Goal: Transaction & Acquisition: Book appointment/travel/reservation

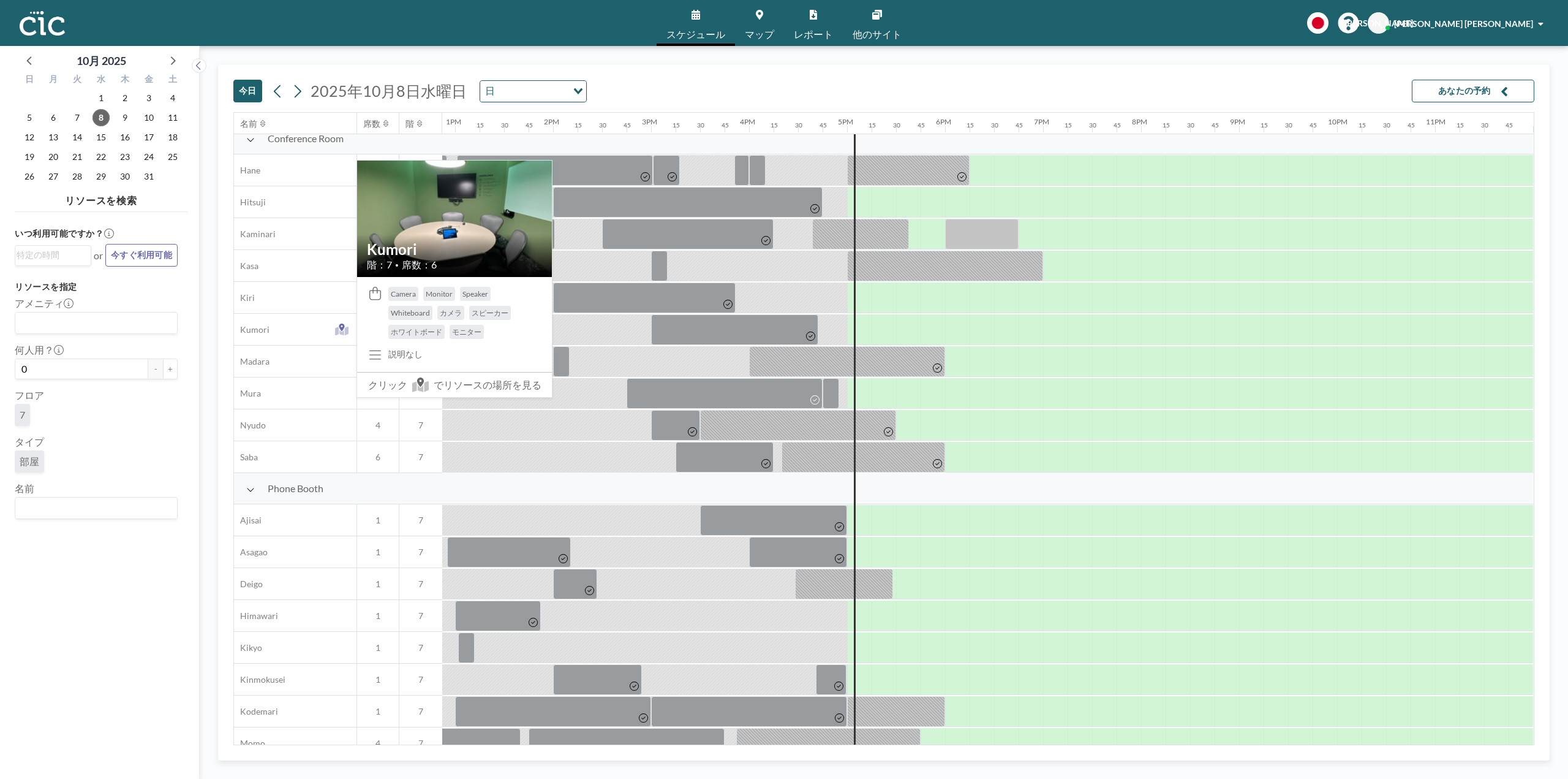
scroll to position [0, 1266]
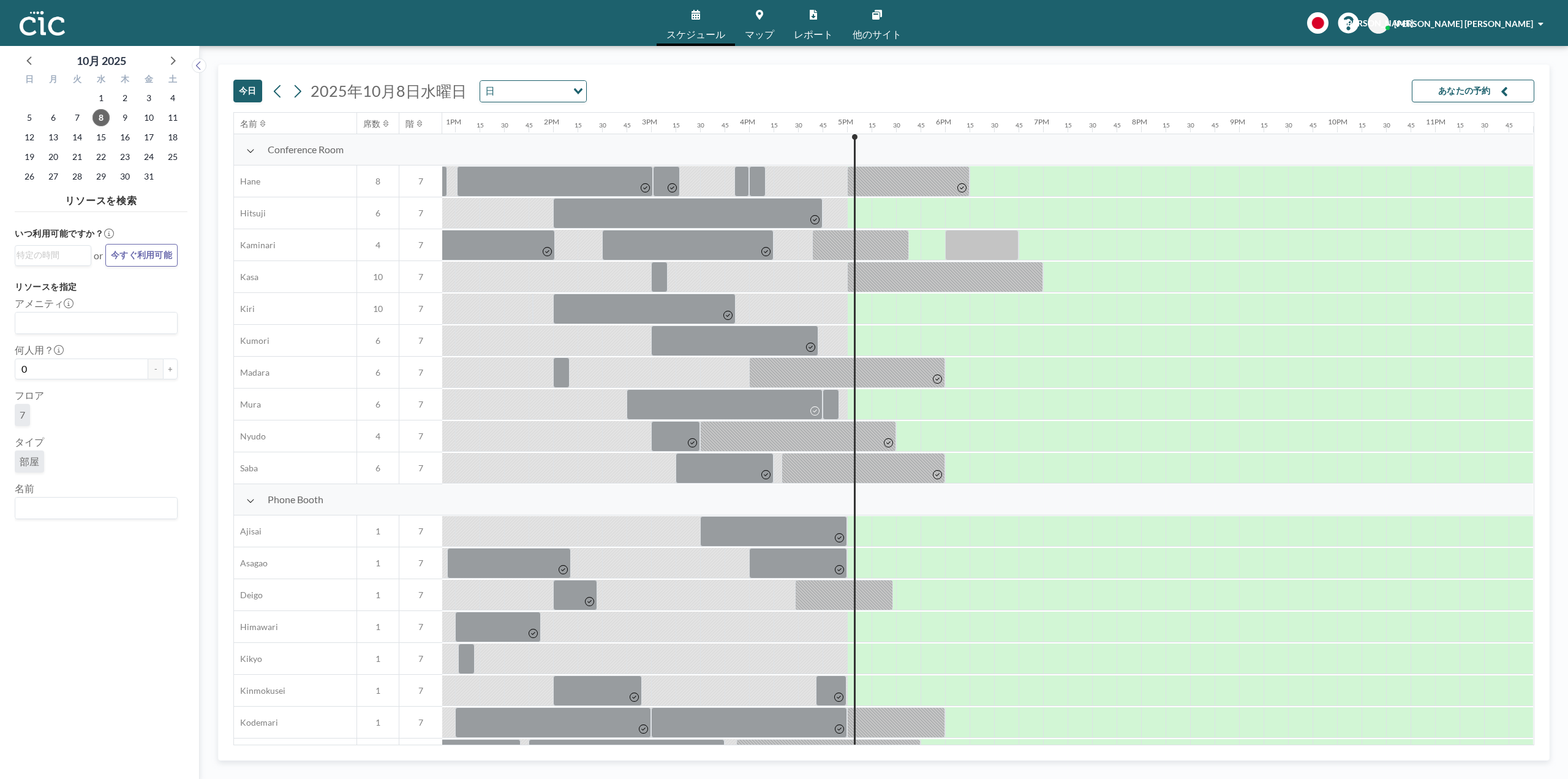
click at [247, 156] on div "Conference Room" at bounding box center [338, 149] width 207 height 31
click at [248, 149] on icon at bounding box center [250, 150] width 8 height 10
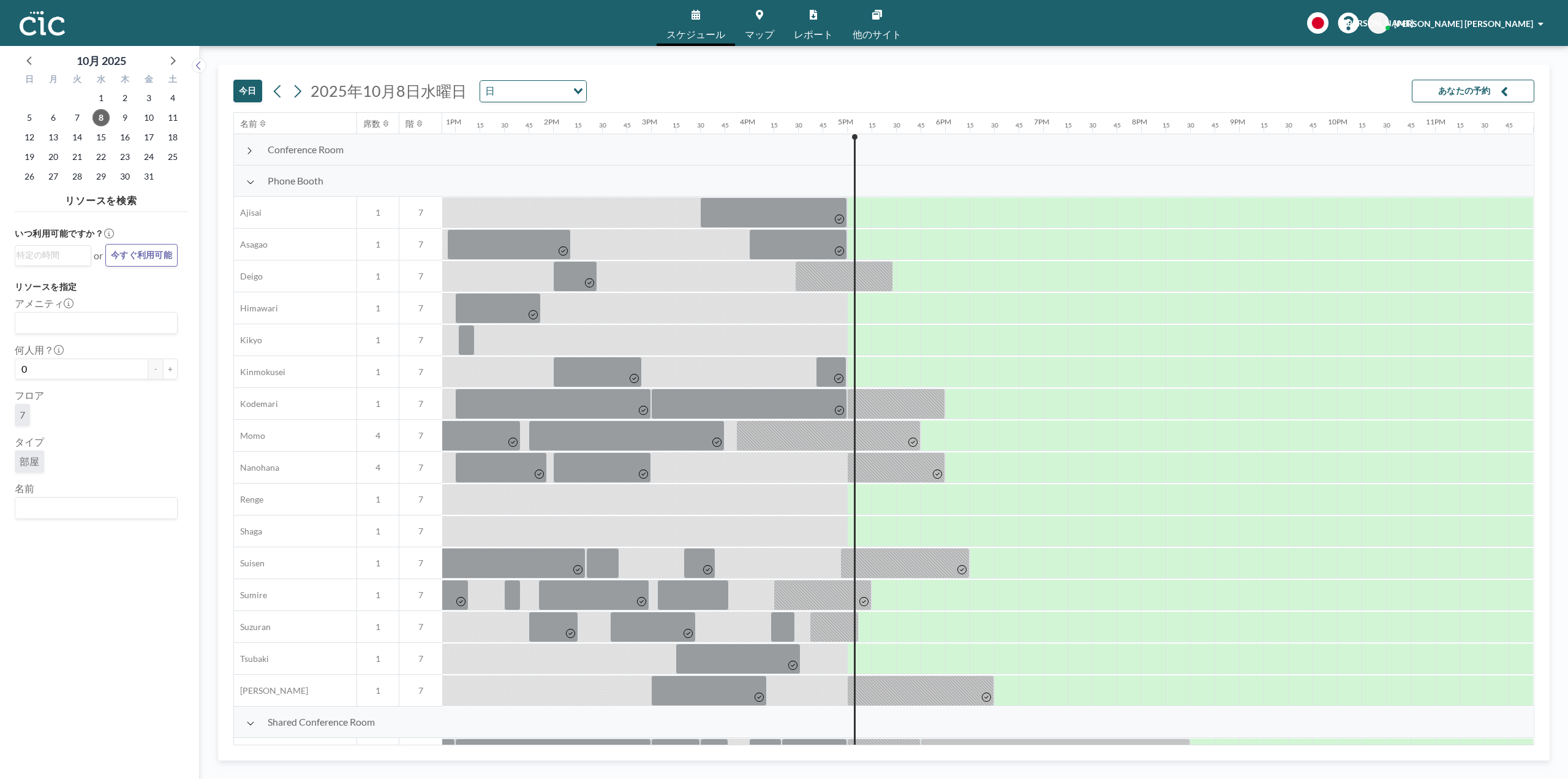
click at [247, 185] on icon at bounding box center [250, 182] width 8 height 10
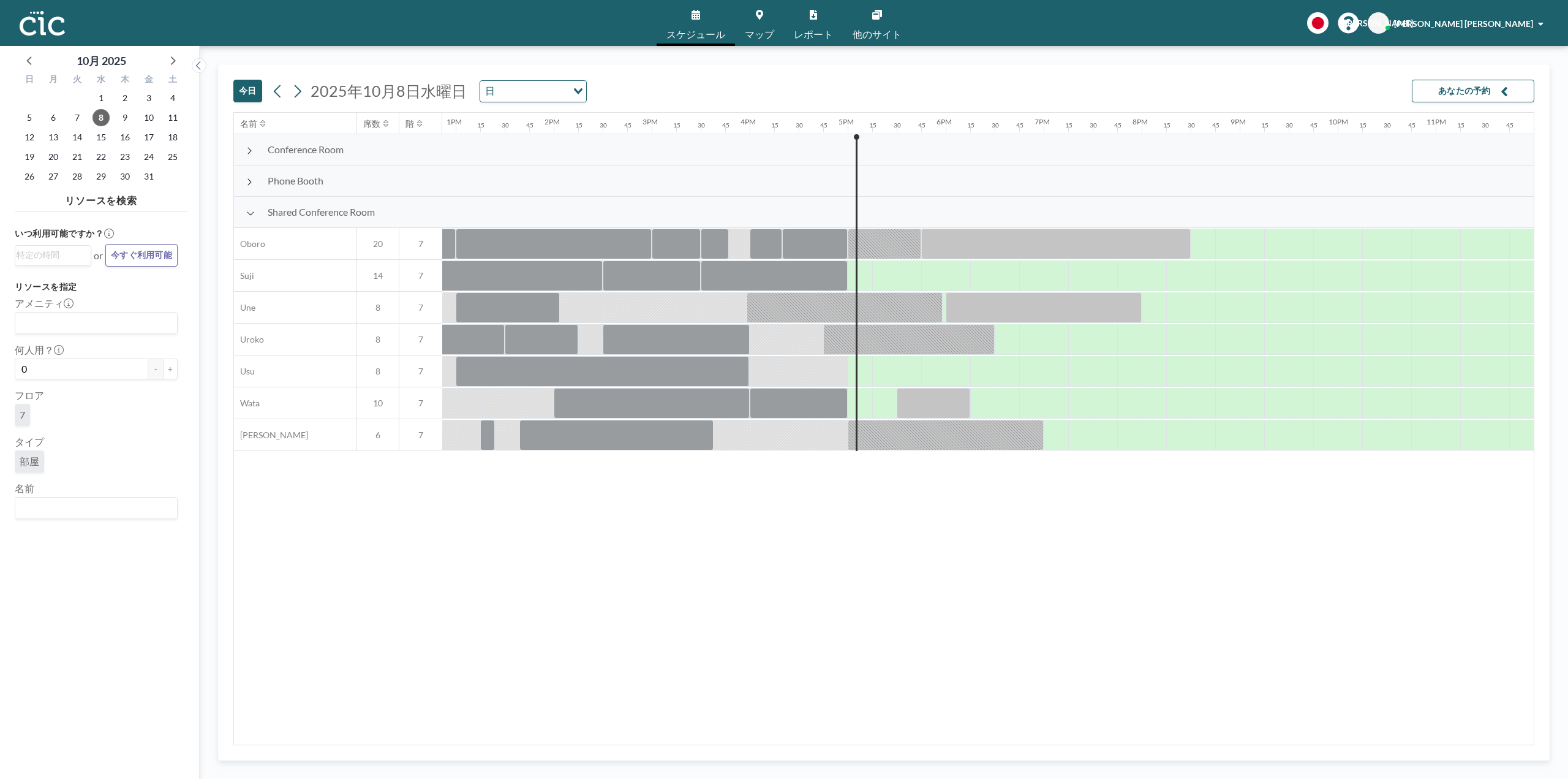
click at [805, 373] on div at bounding box center [811, 371] width 24 height 30
click at [843, 530] on div "名前 席数 階 12AM 15 30 45 1AM 15 30 45 2AM 15 30 45 3AM 15 30 45 4AM 15 30 45 5AM 1…" at bounding box center [884, 428] width 1299 height 632
click at [257, 152] on div "Conference Room" at bounding box center [338, 149] width 207 height 31
click at [250, 149] on icon at bounding box center [250, 150] width 6 height 10
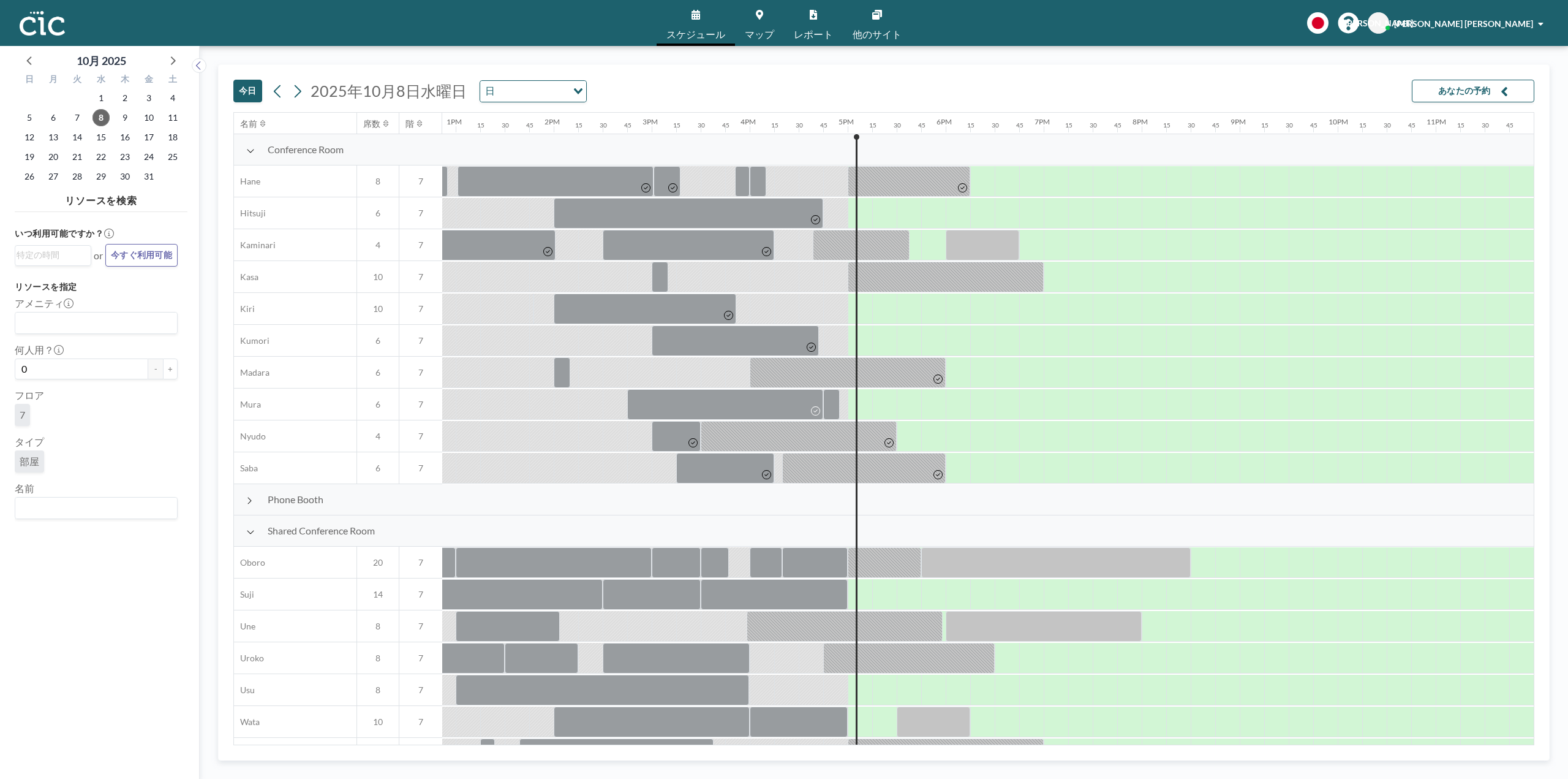
click at [842, 404] on div at bounding box center [835, 404] width 24 height 30
click at [837, 410] on div at bounding box center [831, 404] width 17 height 31
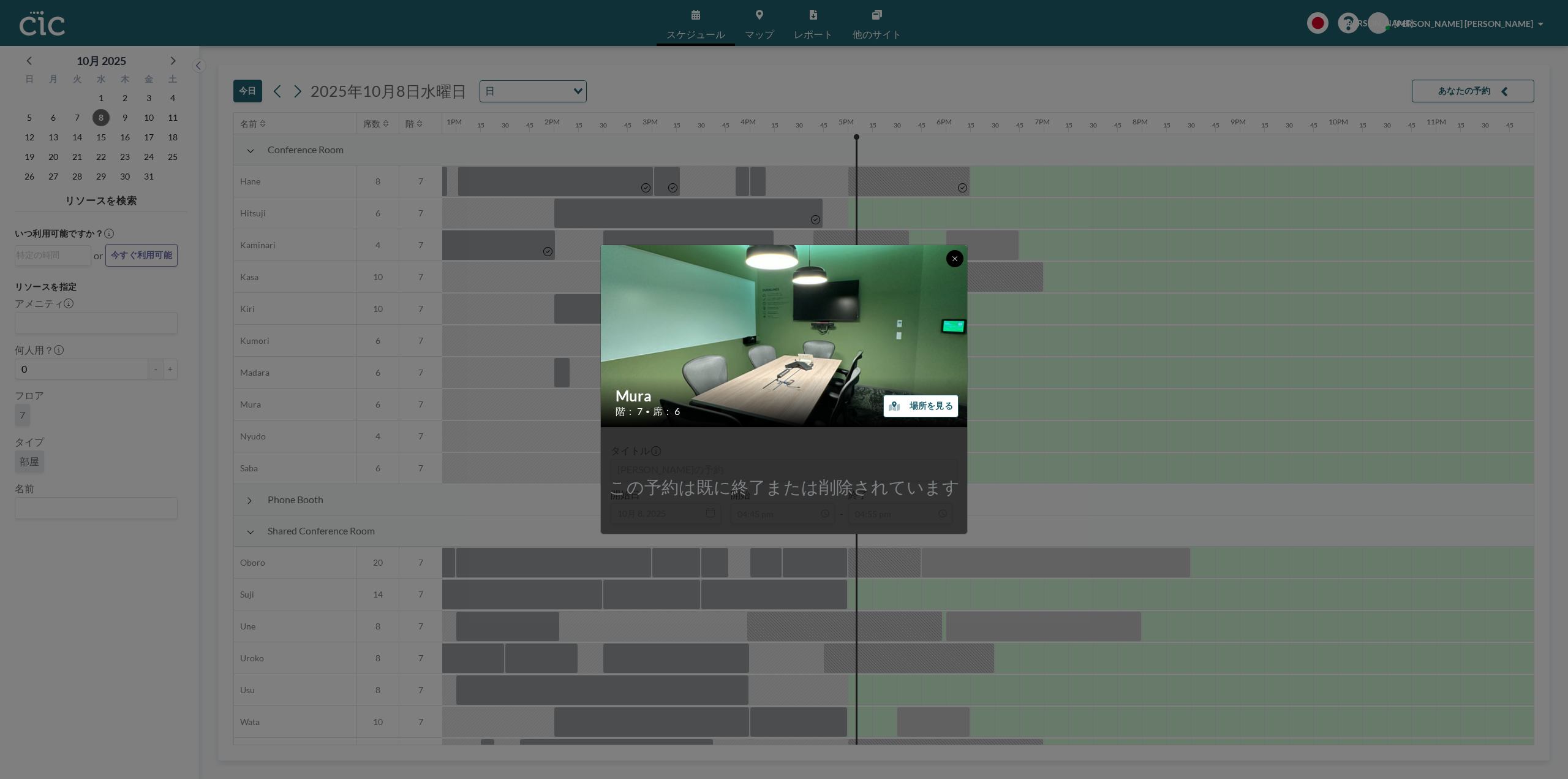
click at [946, 262] on div at bounding box center [955, 258] width 17 height 17
click at [954, 260] on icon at bounding box center [955, 259] width 8 height 8
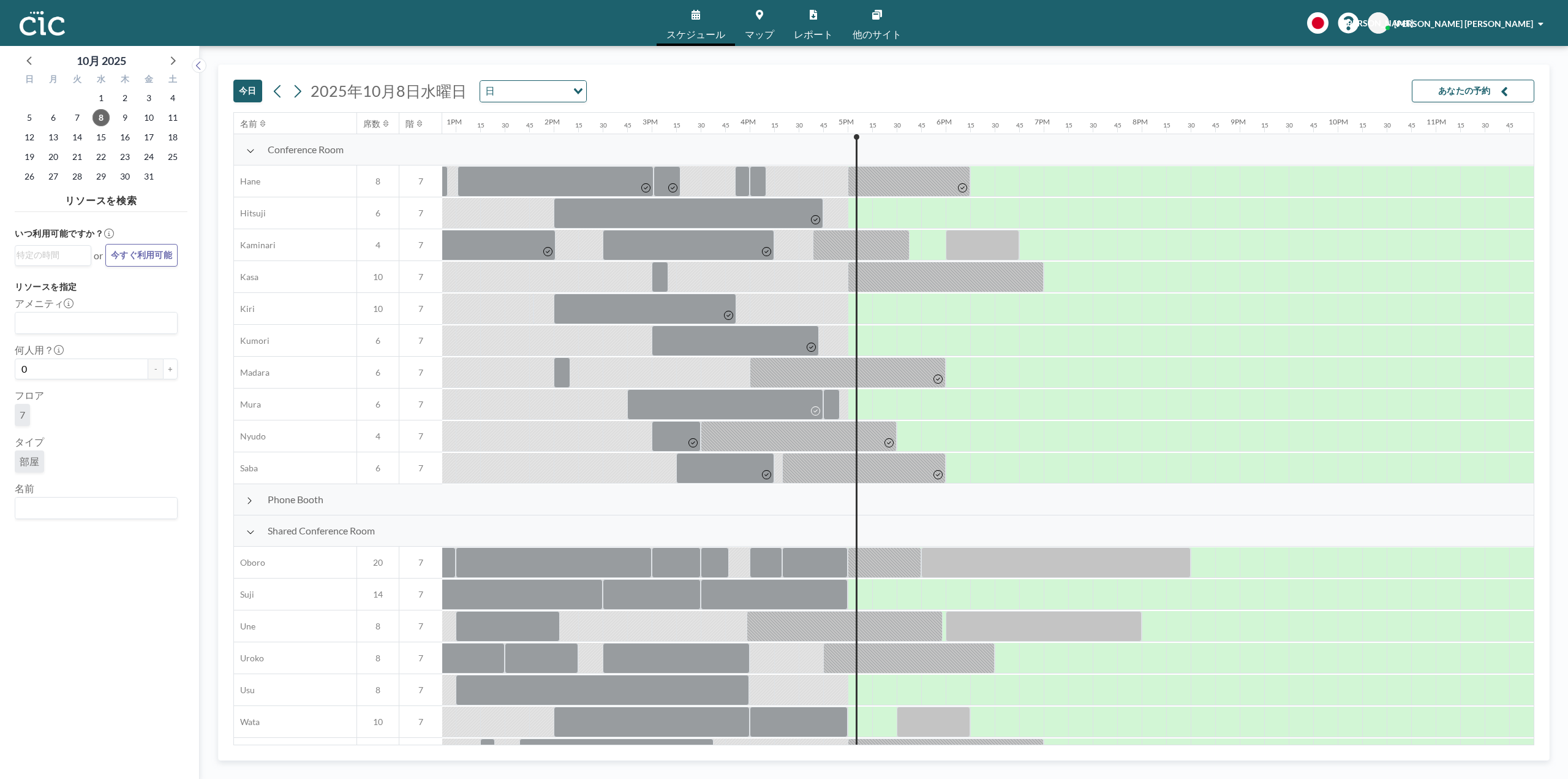
click at [852, 403] on div at bounding box center [860, 404] width 24 height 30
click at [862, 404] on div at bounding box center [865, 404] width 14 height 31
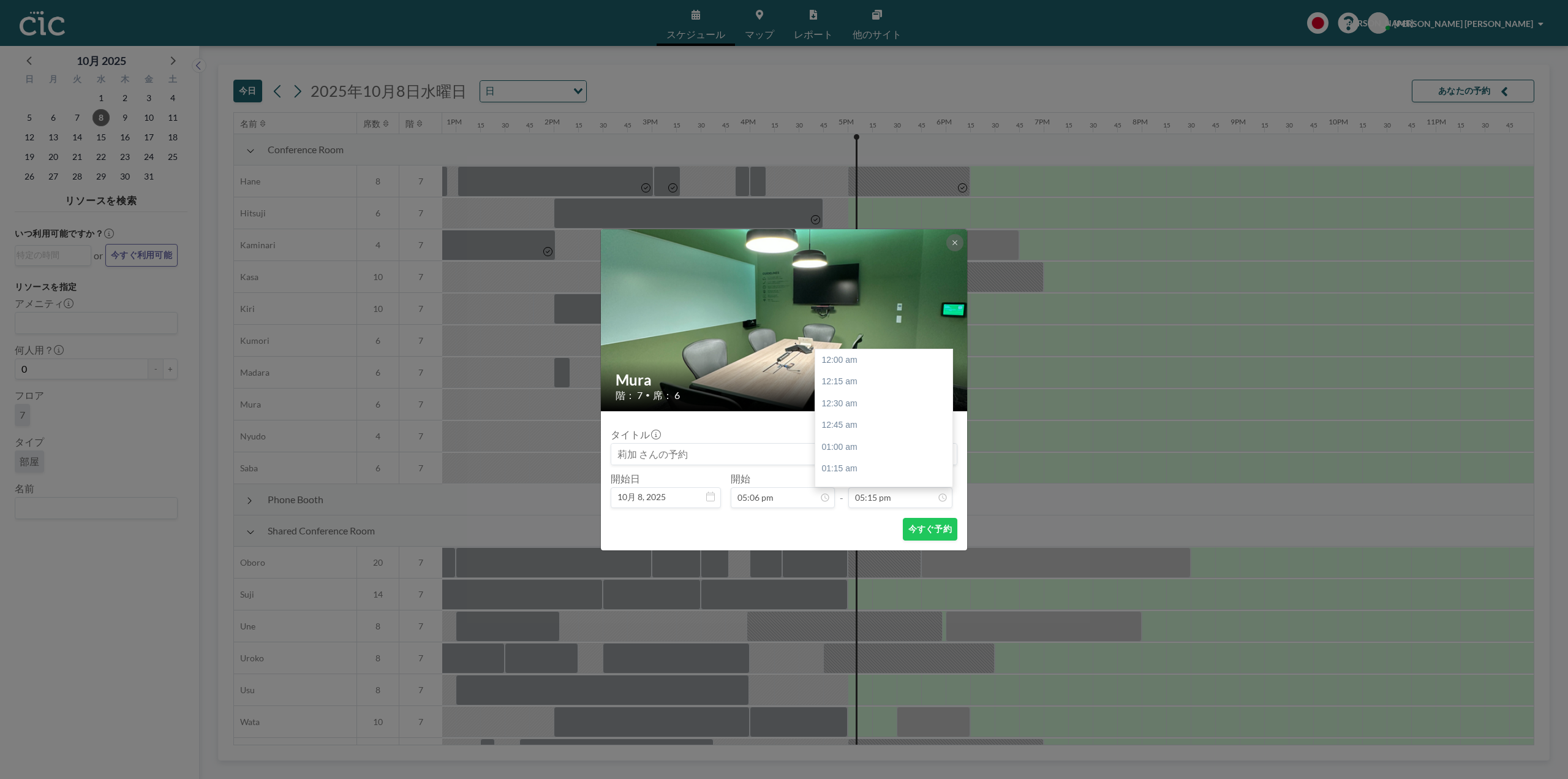
scroll to position [1505, 0]
click at [868, 421] on div "06:00 pm" at bounding box center [887, 425] width 143 height 22
type input "06:00 pm"
click at [920, 525] on button "今すぐ予約" at bounding box center [929, 529] width 54 height 23
